Goal: Task Accomplishment & Management: Use online tool/utility

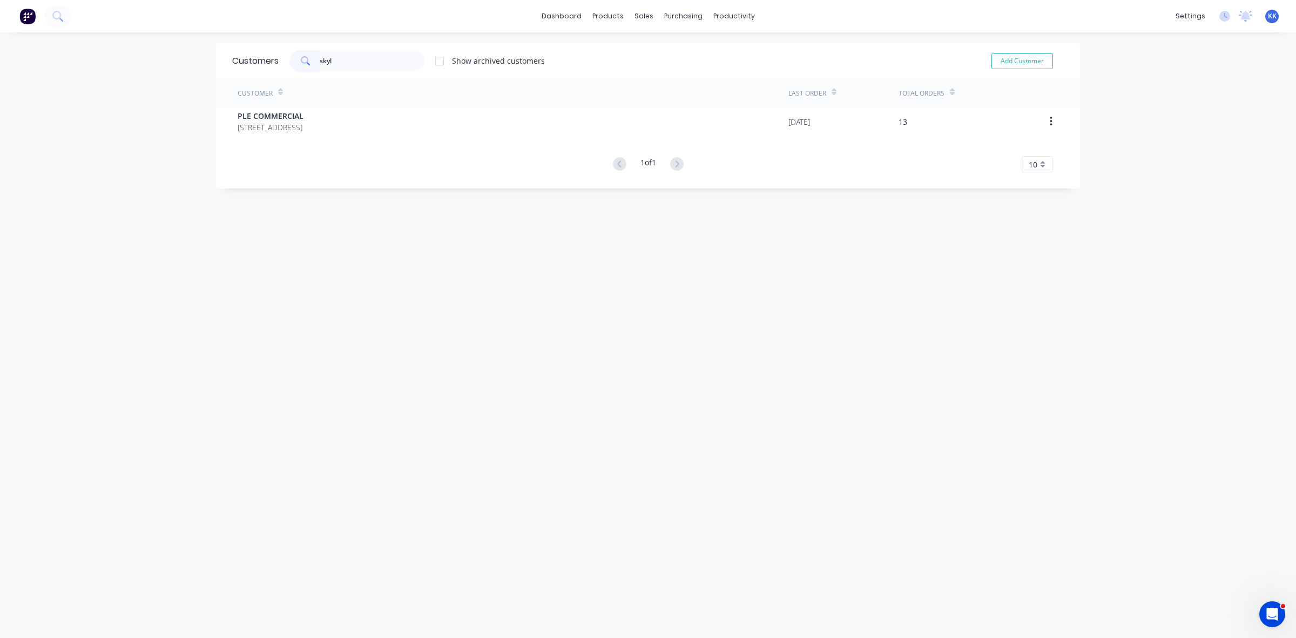
click at [306, 59] on div "skyl" at bounding box center [356, 61] width 135 height 22
type input "47422"
drag, startPoint x: 658, startPoint y: 39, endPoint x: 651, endPoint y: 42, distance: 7.2
click at [657, 40] on div "Sales Orders Customers Price Level Manager" at bounding box center [695, 73] width 143 height 87
click at [657, 45] on link "Sales Orders" at bounding box center [695, 51] width 143 height 22
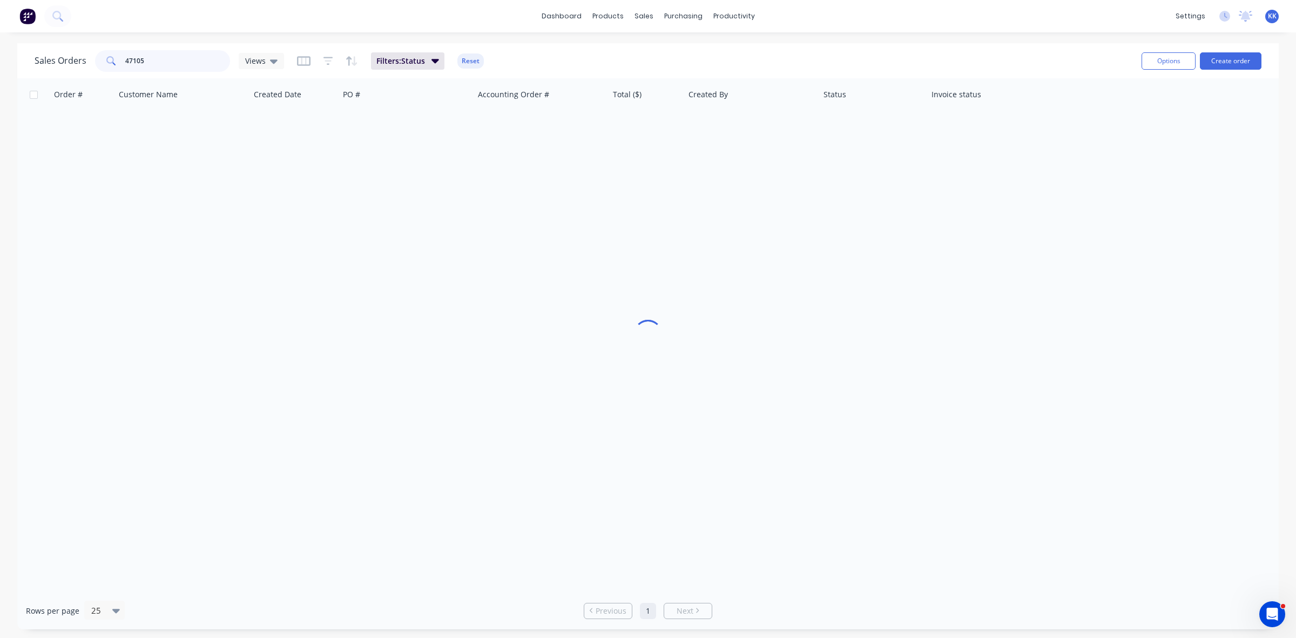
drag, startPoint x: 171, startPoint y: 62, endPoint x: 92, endPoint y: 63, distance: 79.4
click at [90, 60] on div "Sales Orders 47105 Views" at bounding box center [159, 61] width 249 height 22
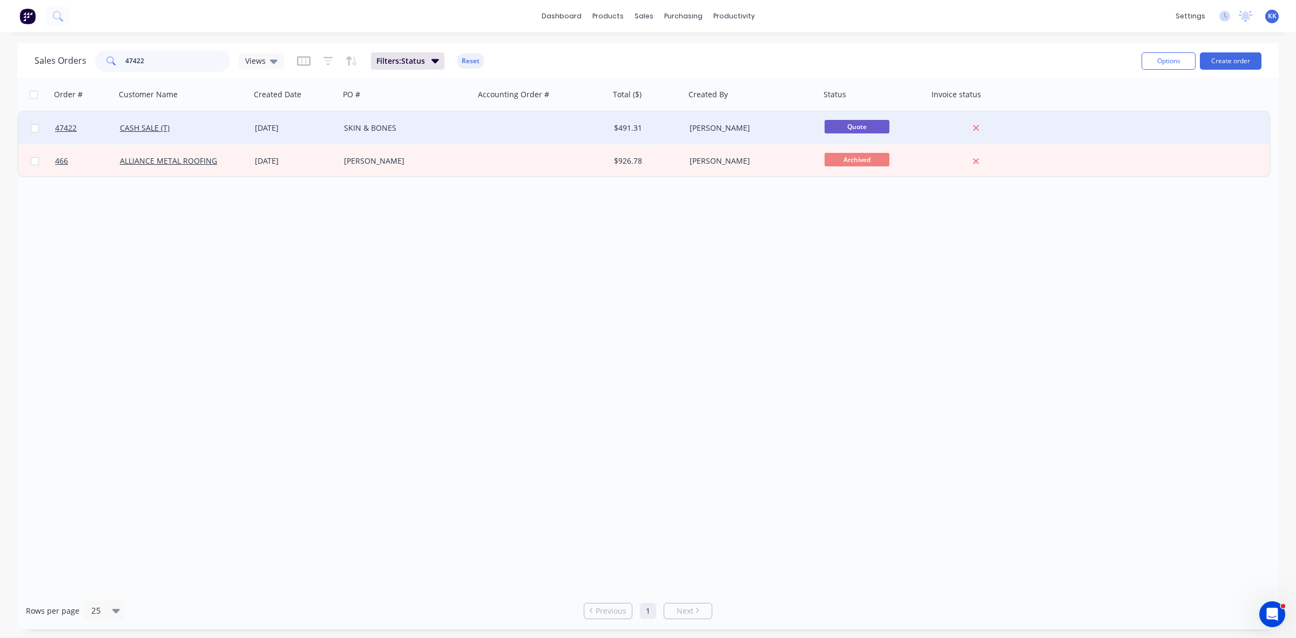
type input "47422"
click at [355, 128] on div "SKIN & BONES" at bounding box center [404, 128] width 120 height 11
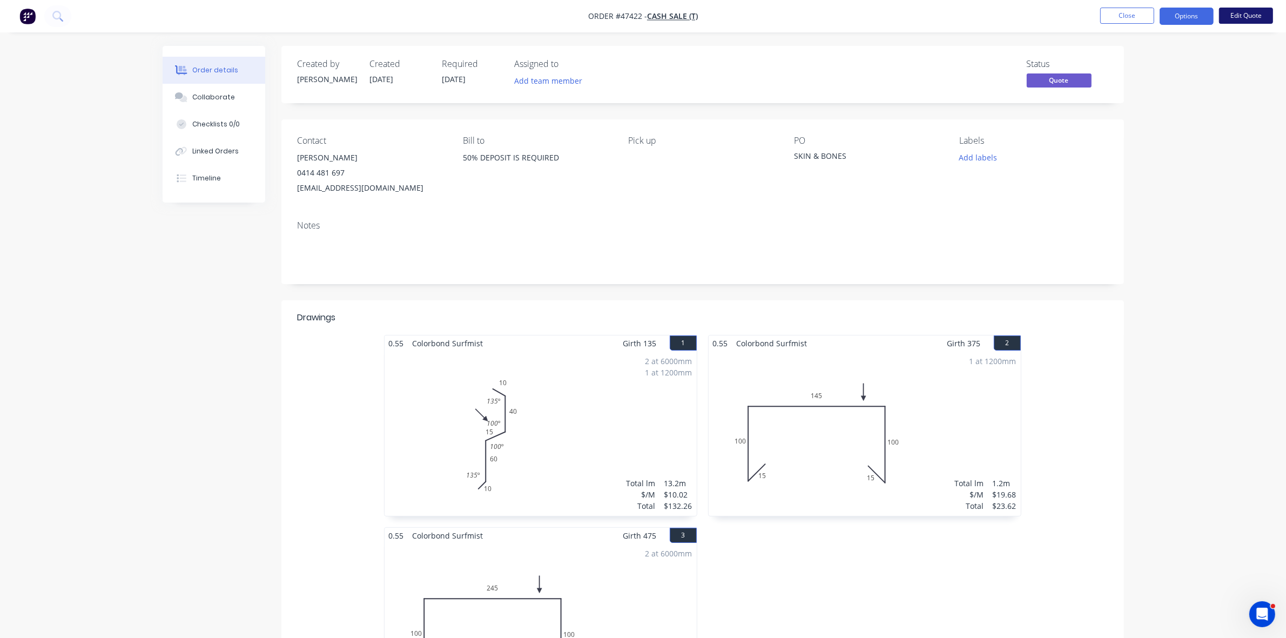
click at [1232, 20] on button "Edit Quote" at bounding box center [1246, 16] width 54 height 16
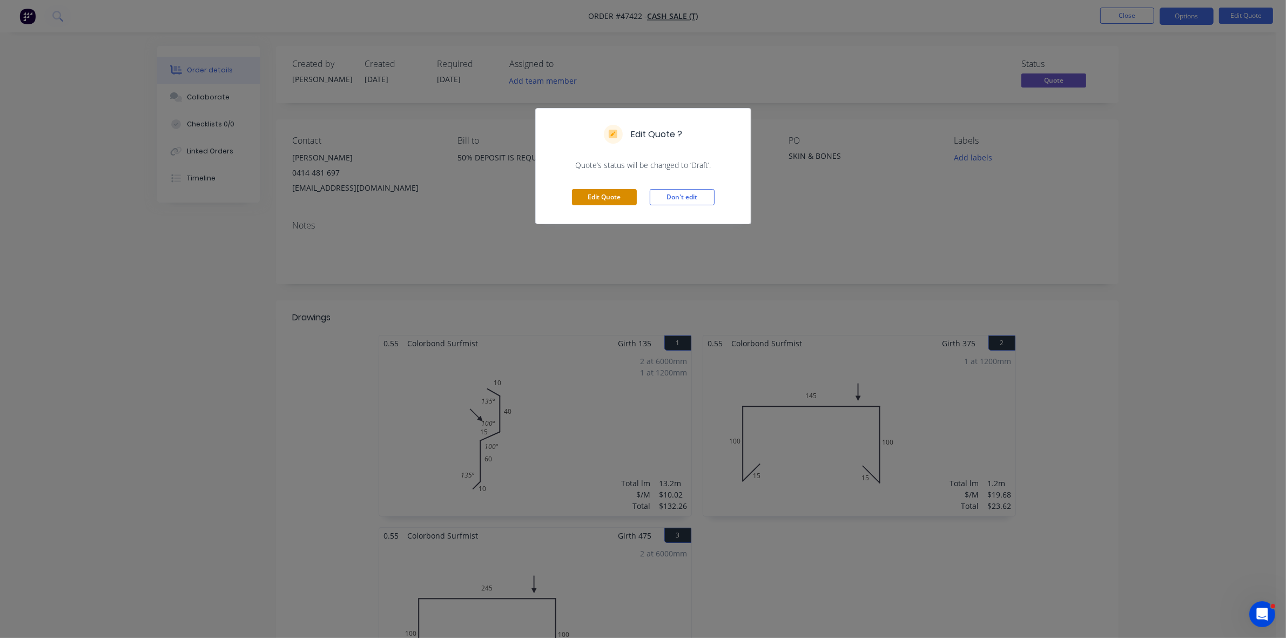
click at [611, 201] on button "Edit Quote" at bounding box center [604, 197] width 65 height 16
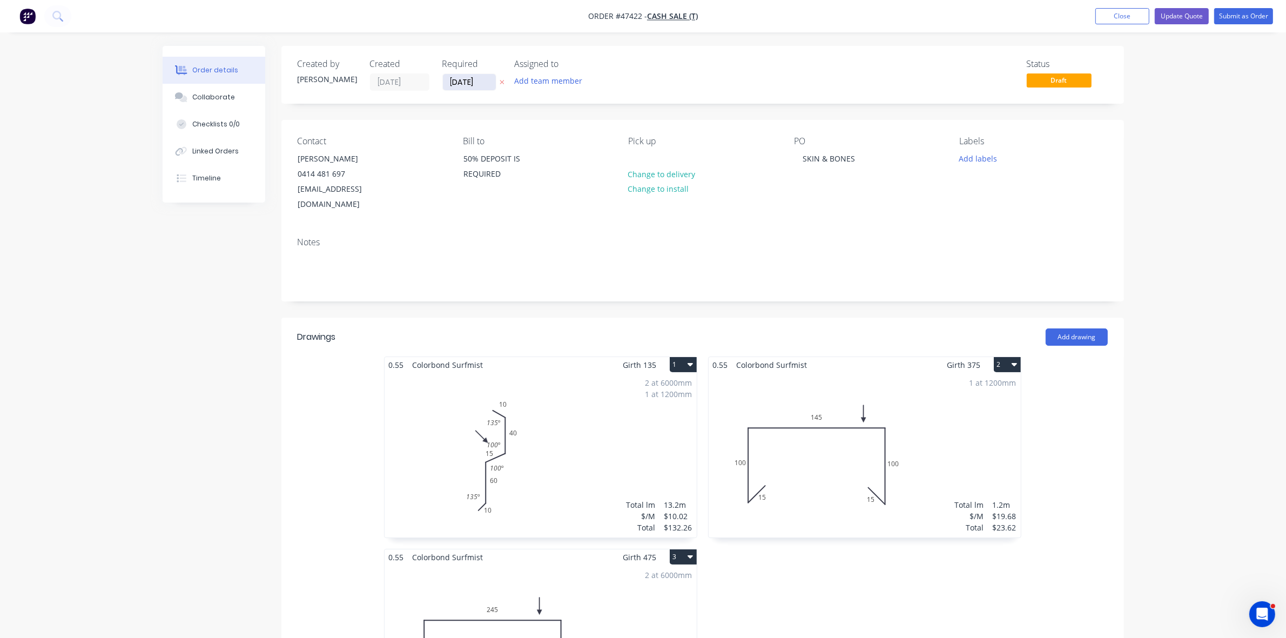
click at [459, 86] on input "[DATE]" at bounding box center [469, 82] width 53 height 16
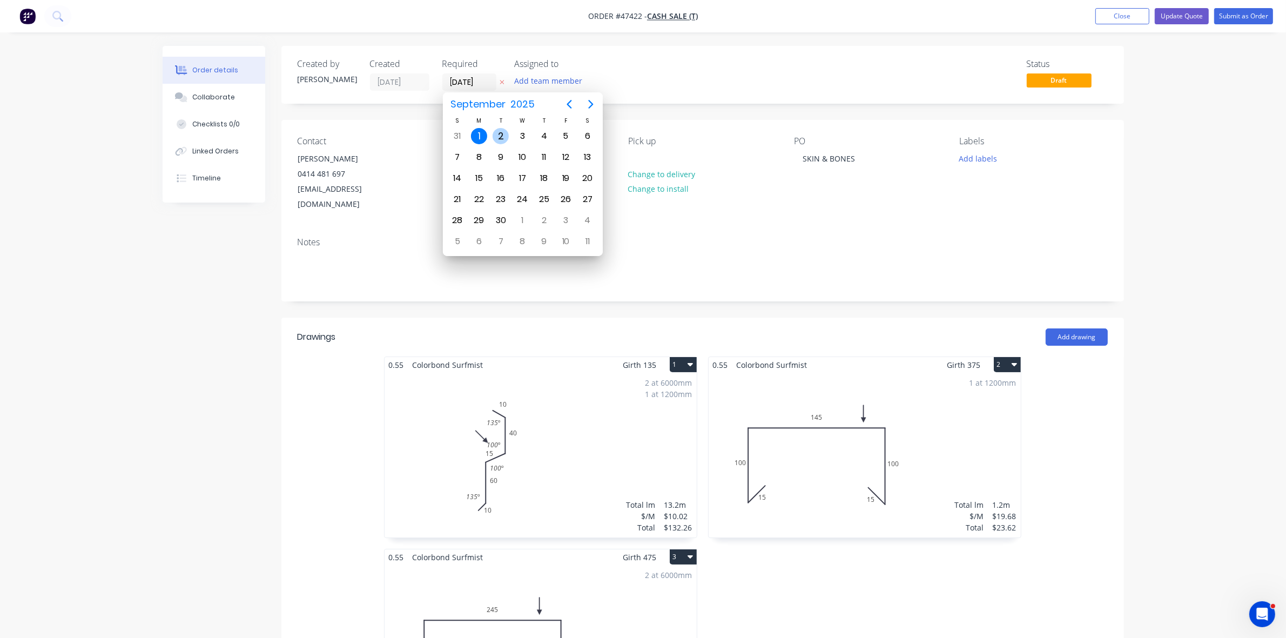
click at [498, 139] on div "2" at bounding box center [500, 136] width 16 height 16
type input "[DATE]"
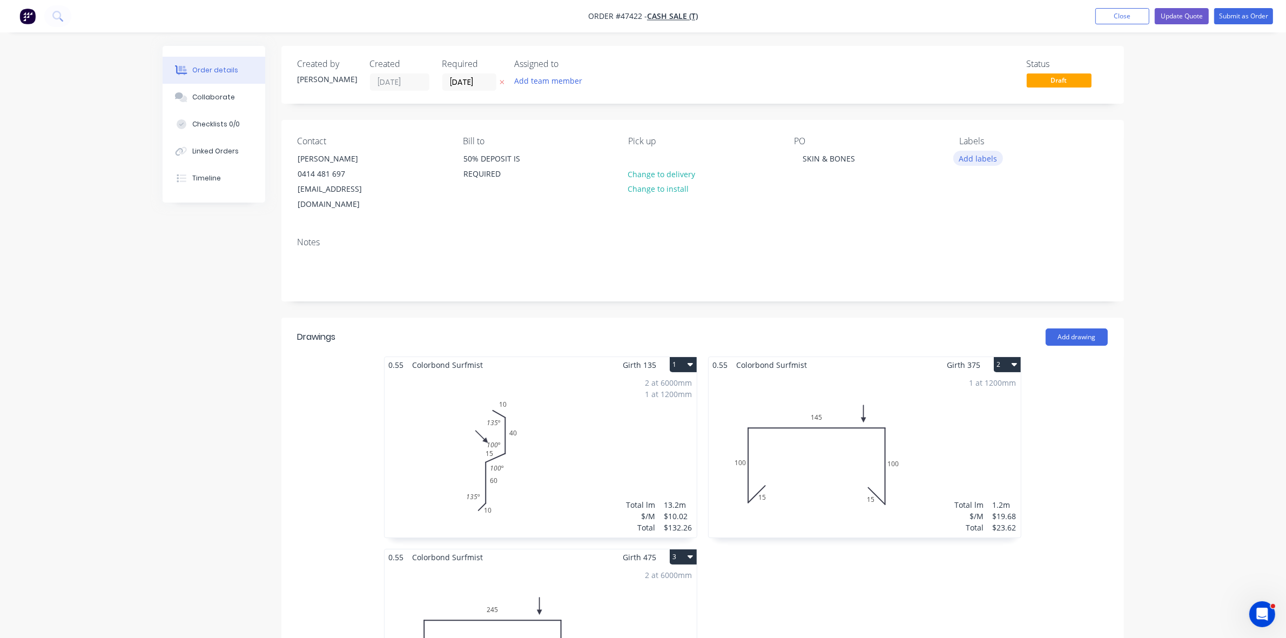
click at [976, 157] on button "Add labels" at bounding box center [978, 158] width 50 height 15
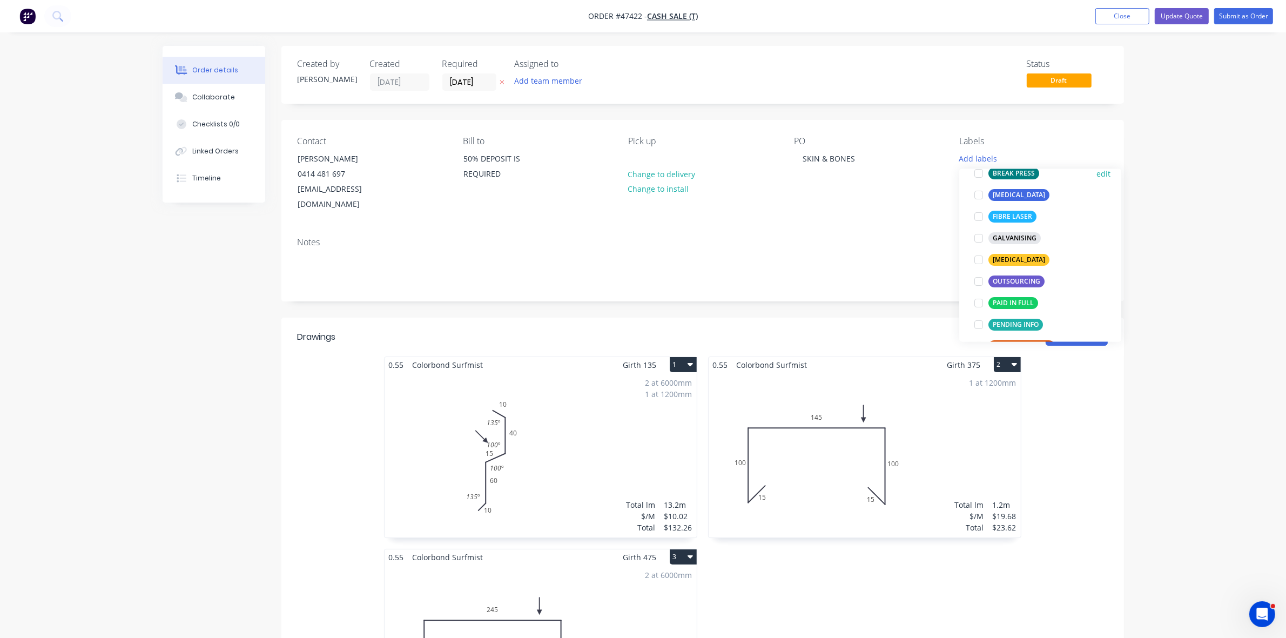
scroll to position [216, 0]
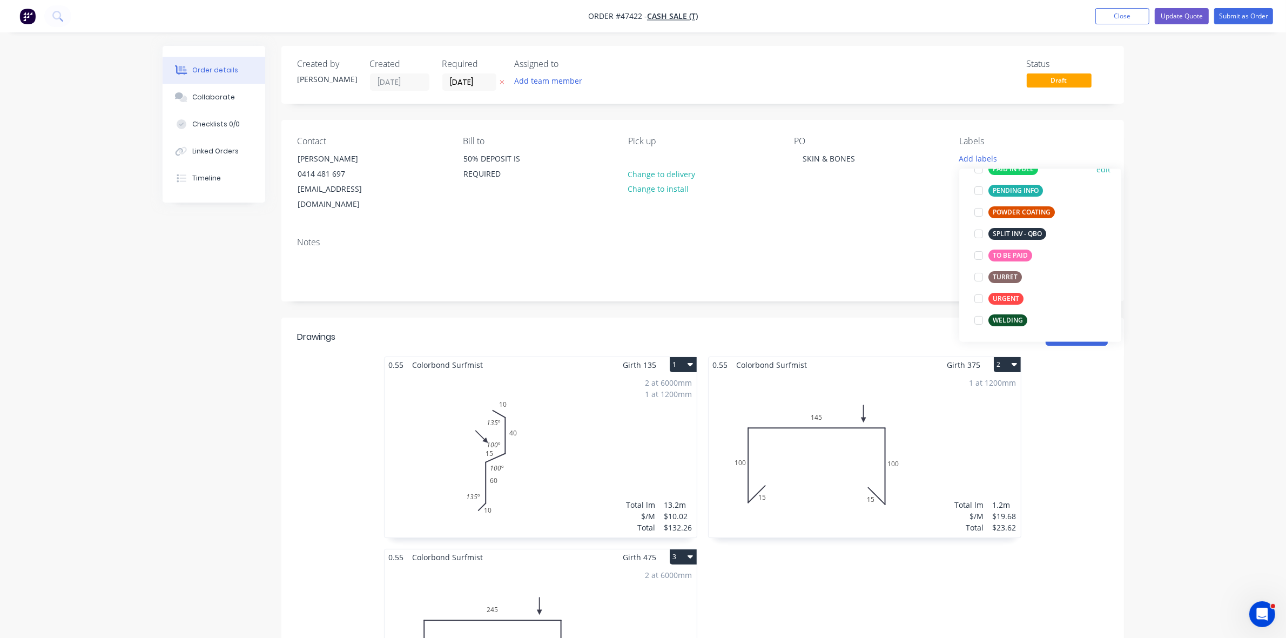
click at [1005, 174] on div "PAID IN FULL" at bounding box center [1013, 169] width 50 height 12
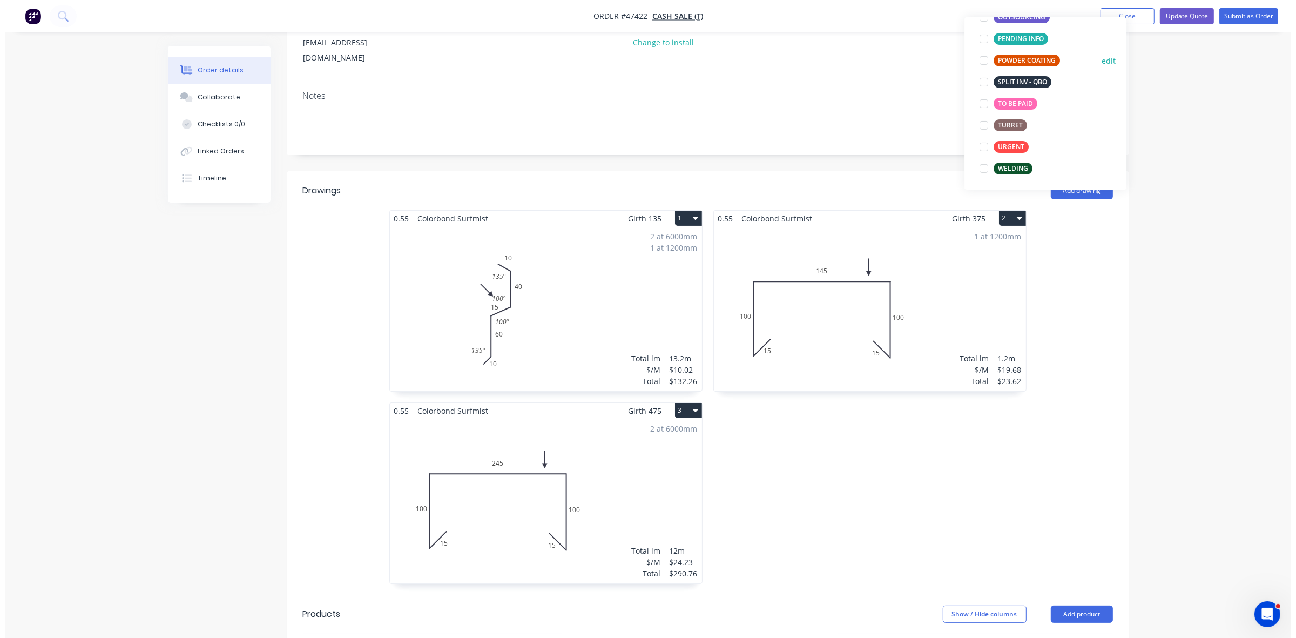
scroll to position [0, 0]
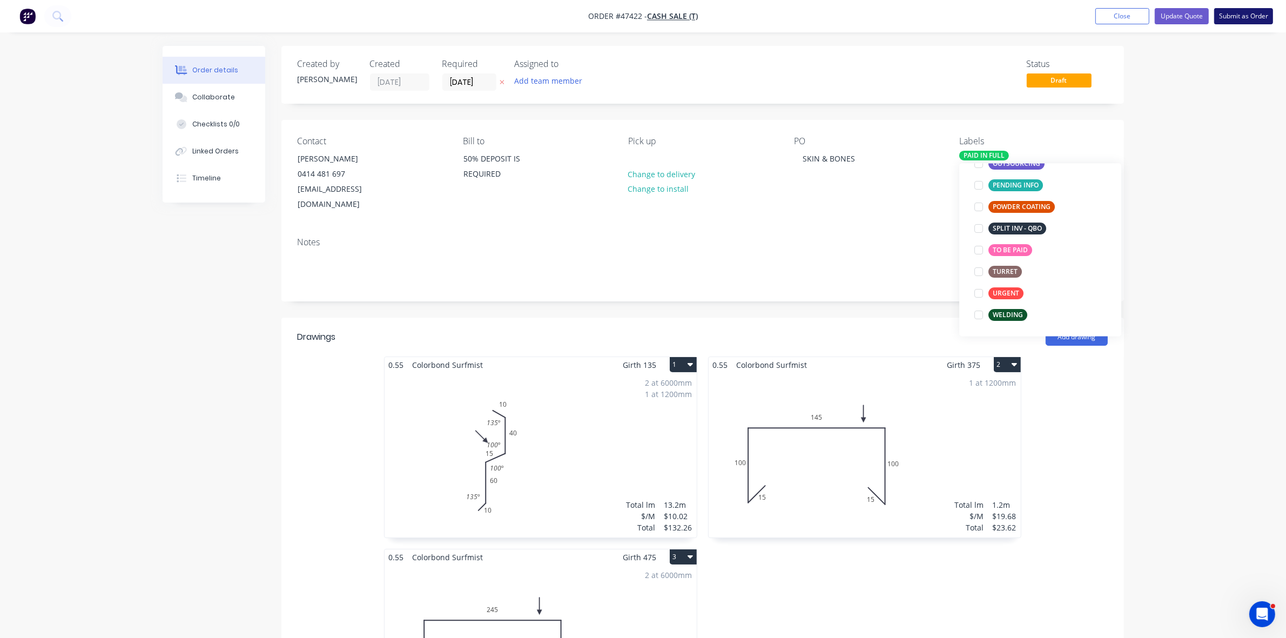
click at [1247, 15] on button "Submit as Order" at bounding box center [1243, 16] width 59 height 16
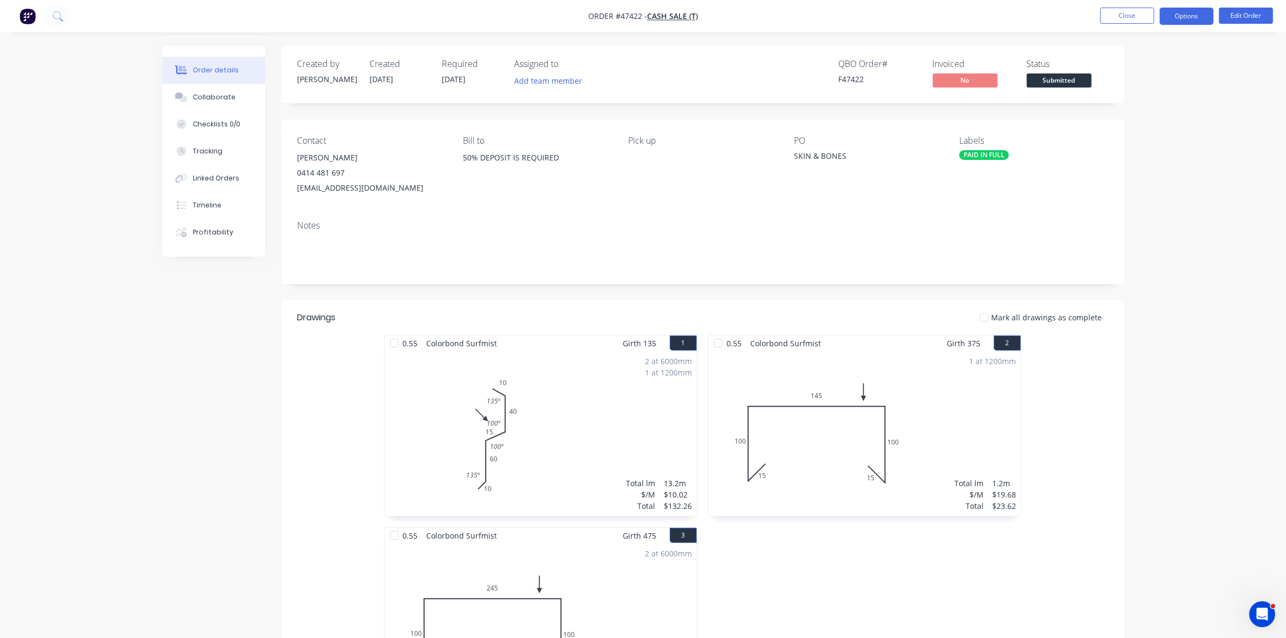
click at [1175, 19] on button "Options" at bounding box center [1186, 16] width 54 height 17
click at [1154, 133] on div "Work Order" at bounding box center [1153, 131] width 99 height 16
click at [1150, 111] on div "Without pricing" at bounding box center [1153, 109] width 99 height 16
drag, startPoint x: 1053, startPoint y: 77, endPoint x: 1061, endPoint y: 93, distance: 17.4
click at [1053, 78] on span "Submitted" at bounding box center [1058, 79] width 65 height 13
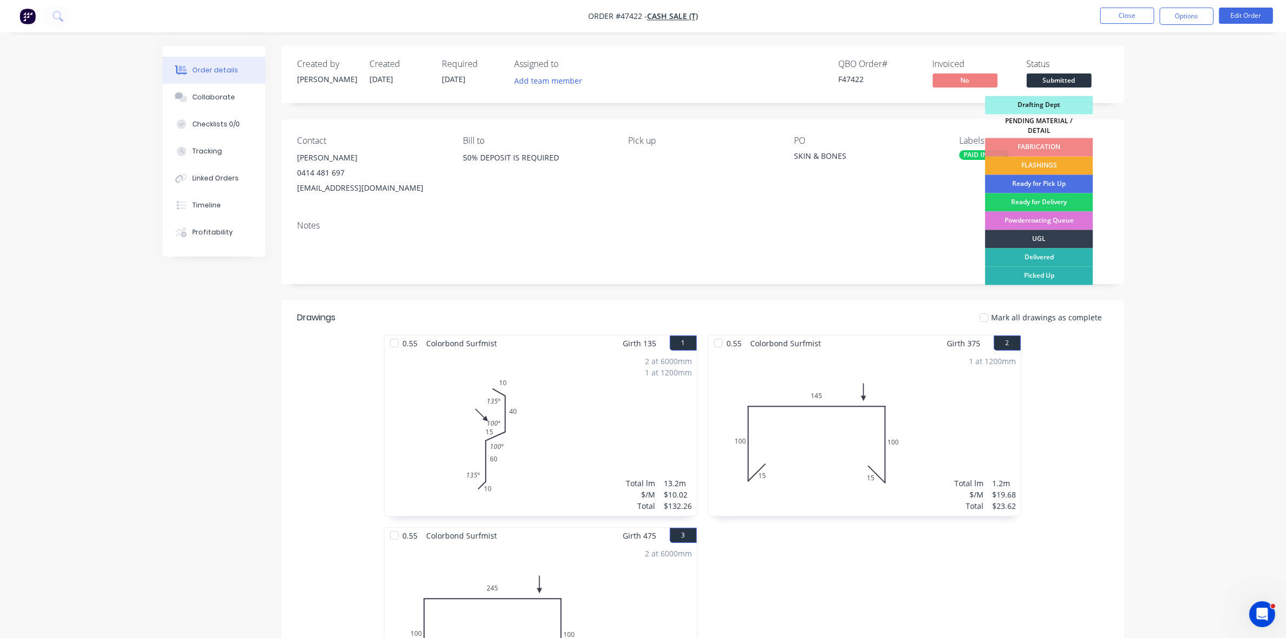
click at [1070, 158] on div "FLASHINGS" at bounding box center [1039, 166] width 108 height 18
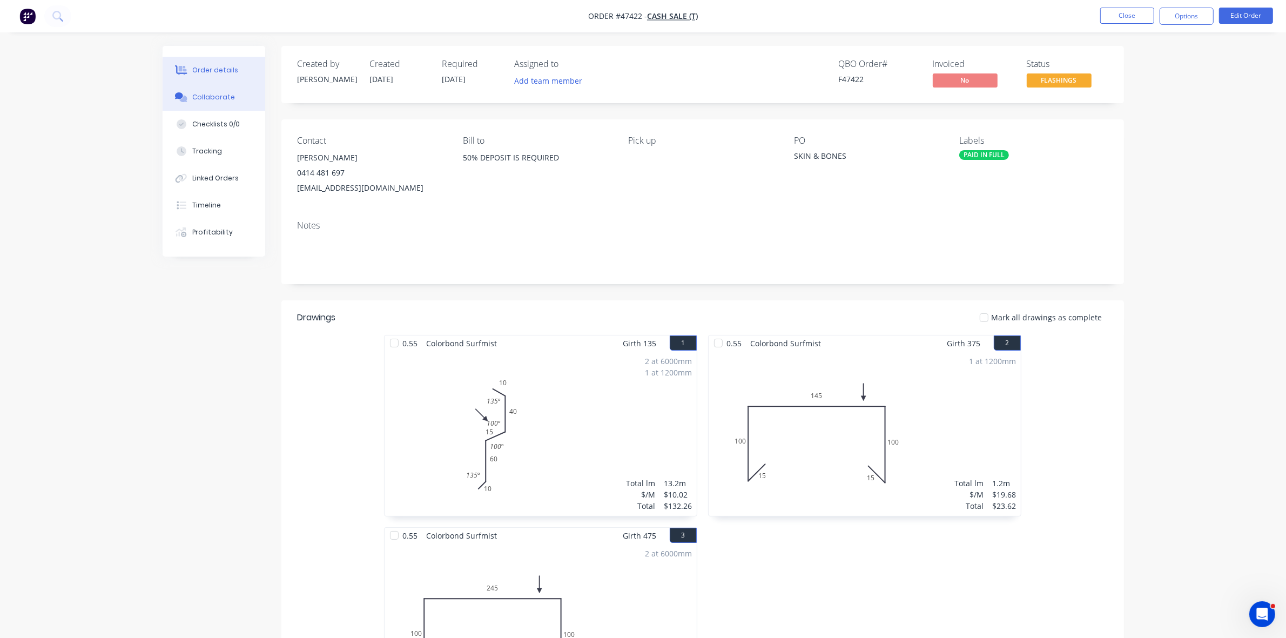
click at [224, 103] on button "Collaborate" at bounding box center [214, 97] width 103 height 27
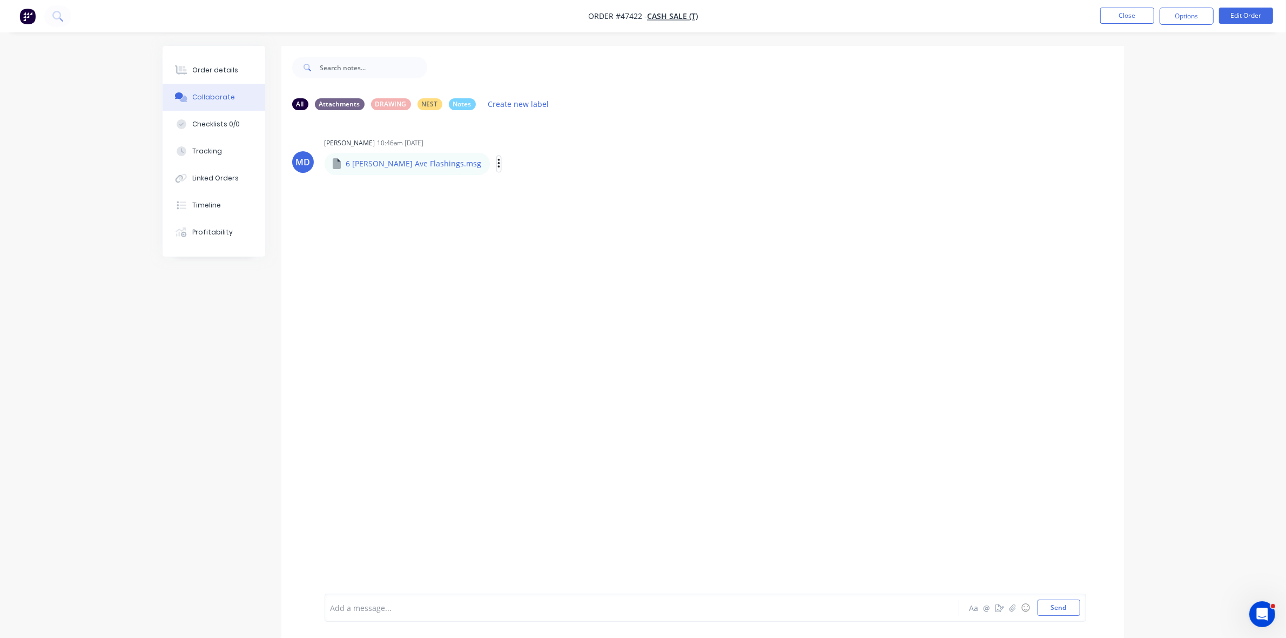
click at [497, 166] on icon "button" at bounding box center [498, 164] width 3 height 12
click at [509, 187] on button "Download" at bounding box center [569, 192] width 121 height 24
click at [1125, 15] on button "Close" at bounding box center [1127, 16] width 54 height 16
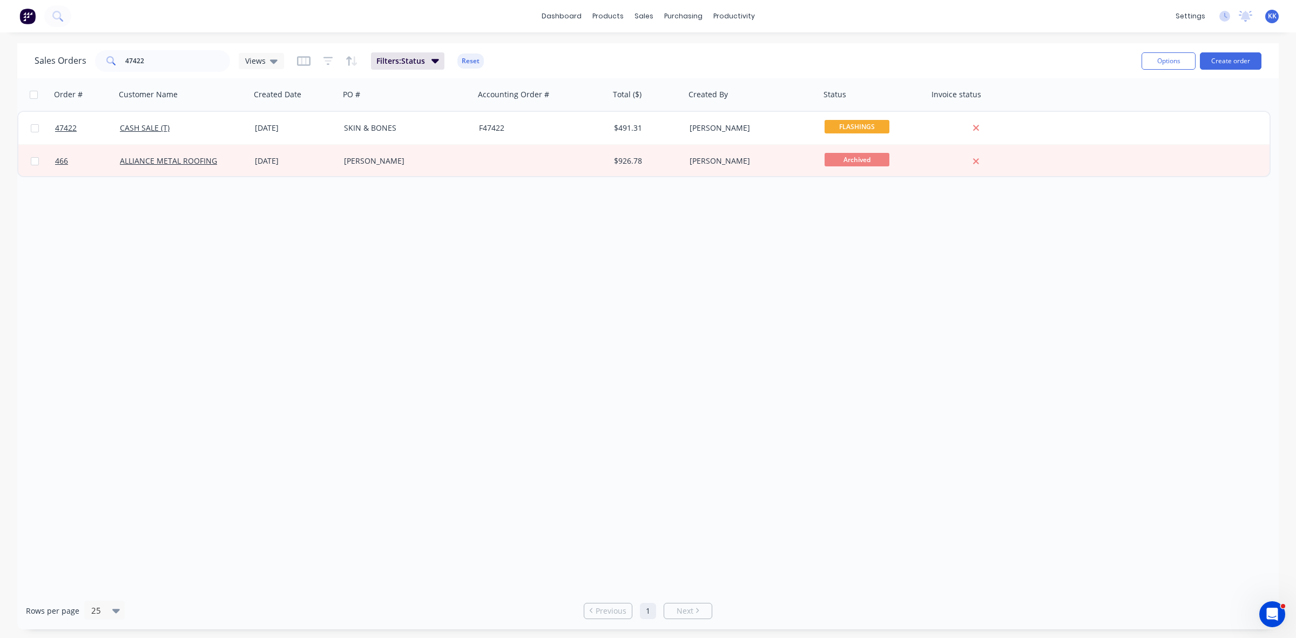
drag, startPoint x: 459, startPoint y: 64, endPoint x: 451, endPoint y: 65, distance: 8.2
click at [459, 64] on button "Reset" at bounding box center [470, 60] width 26 height 15
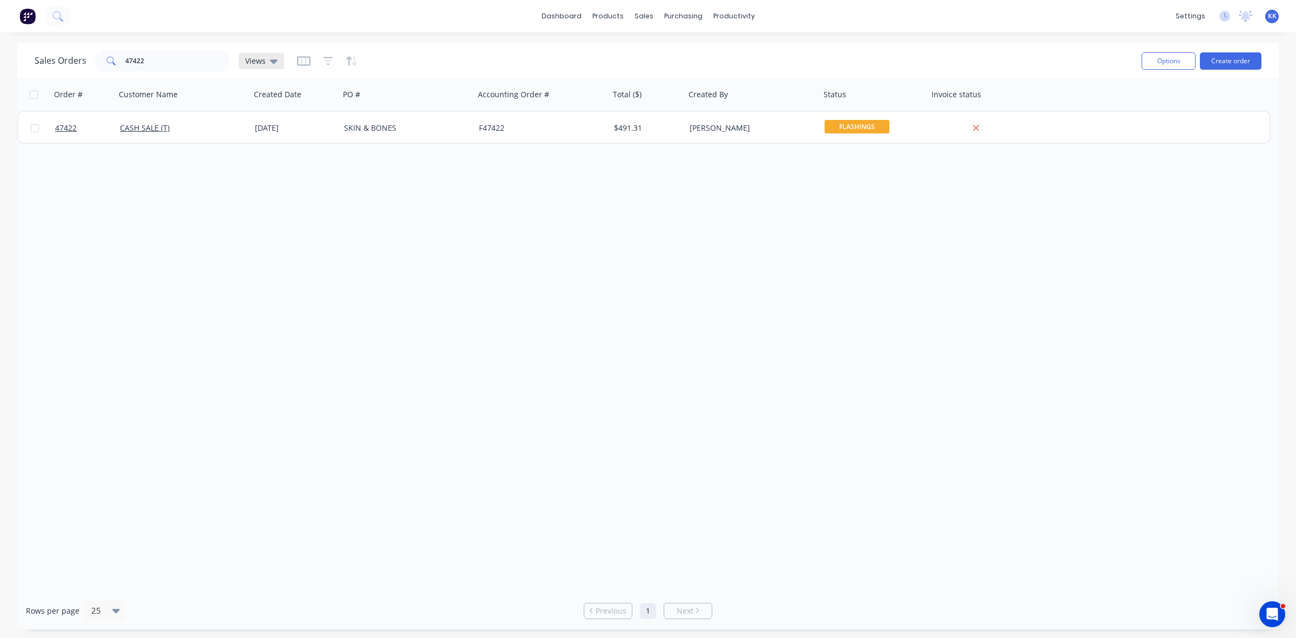
click at [262, 59] on span "Views" at bounding box center [255, 60] width 21 height 11
click at [281, 152] on button "None (Default)" at bounding box center [303, 152] width 123 height 12
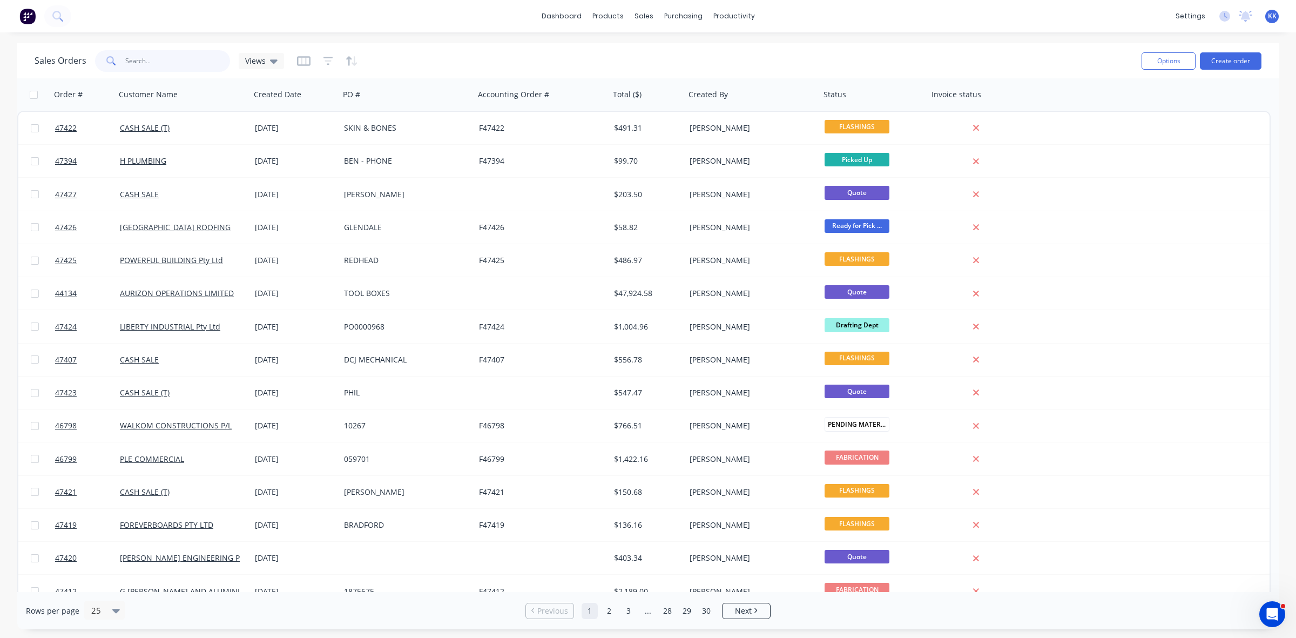
drag, startPoint x: 164, startPoint y: 61, endPoint x: 63, endPoint y: 68, distance: 100.7
click at [63, 68] on div "Sales Orders 47422 Views" at bounding box center [159, 61] width 249 height 22
